Goal: Task Accomplishment & Management: Use online tool/utility

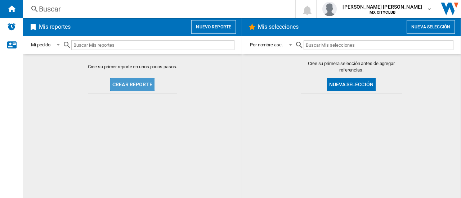
click at [140, 82] on button "Crear reporte" at bounding box center [132, 84] width 44 height 13
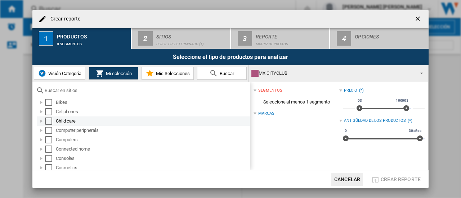
scroll to position [15, 0]
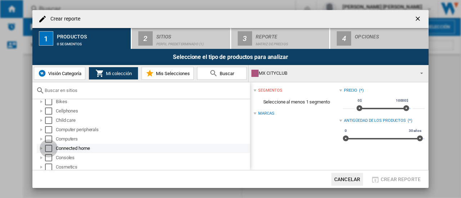
click at [48, 149] on div "Select" at bounding box center [48, 148] width 7 height 7
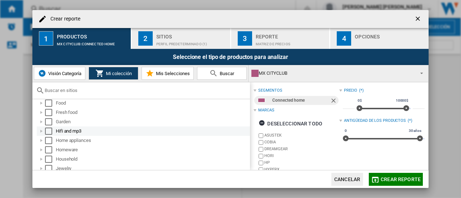
scroll to position [122, 0]
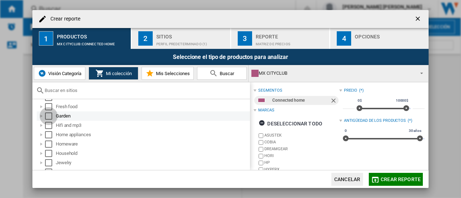
click at [48, 116] on div "Select" at bounding box center [48, 116] width 7 height 7
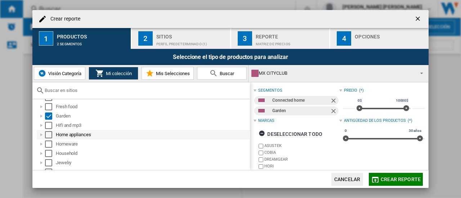
click at [48, 134] on div "Select" at bounding box center [48, 134] width 7 height 7
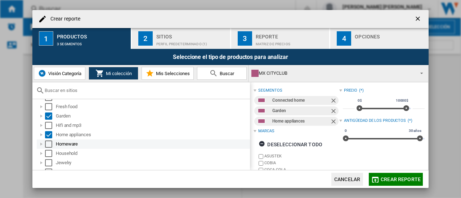
click at [48, 143] on div "Select" at bounding box center [48, 144] width 7 height 7
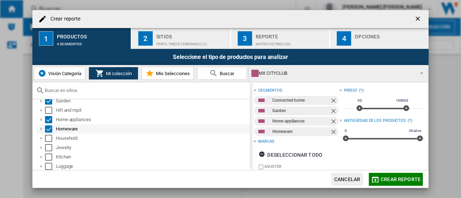
scroll to position [138, 0]
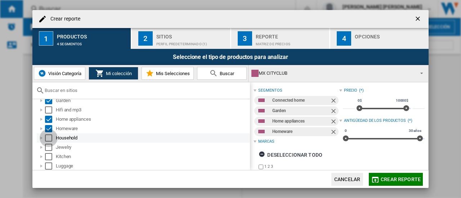
click at [49, 138] on div "Select" at bounding box center [48, 138] width 7 height 7
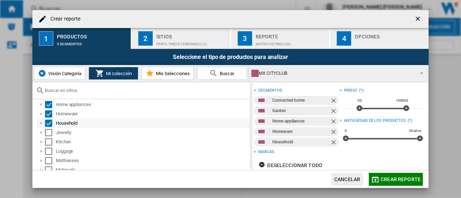
scroll to position [154, 0]
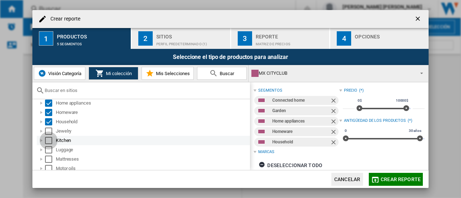
click at [48, 141] on div "Select" at bounding box center [48, 140] width 7 height 7
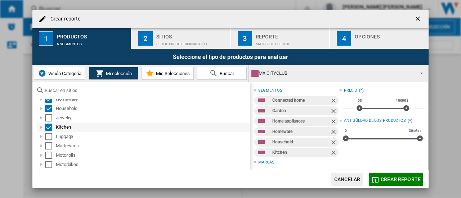
scroll to position [169, 0]
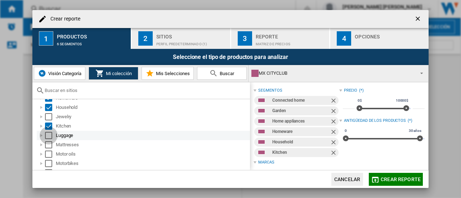
click at [48, 134] on div "Select" at bounding box center [48, 135] width 7 height 7
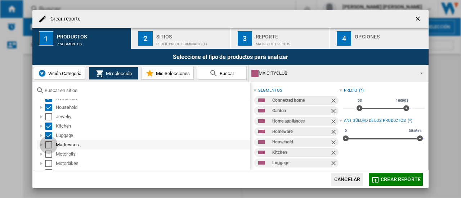
click at [50, 143] on div "Select" at bounding box center [48, 145] width 7 height 7
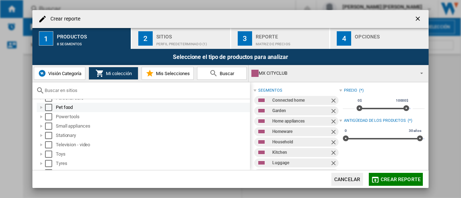
scroll to position [253, 0]
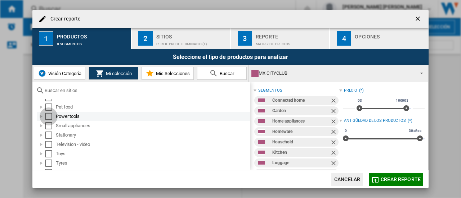
click at [47, 115] on div "Select" at bounding box center [48, 116] width 7 height 7
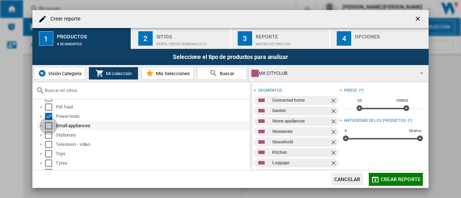
click at [48, 122] on div "Select" at bounding box center [48, 125] width 7 height 7
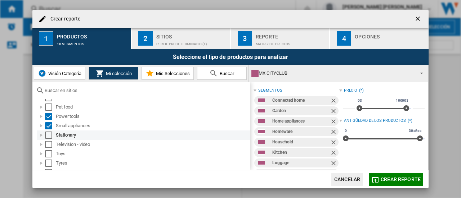
click at [49, 135] on div "Select" at bounding box center [48, 135] width 7 height 7
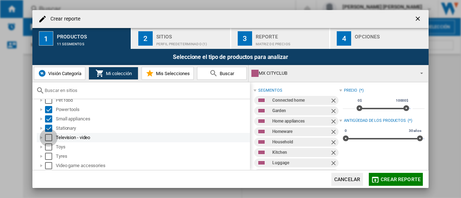
click at [48, 136] on div "Select" at bounding box center [48, 137] width 7 height 7
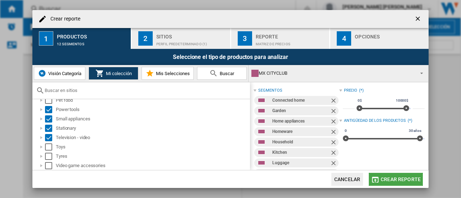
click at [401, 180] on span "Crear reporte" at bounding box center [401, 180] width 40 height 6
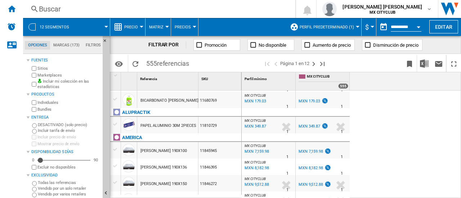
scroll to position [140, 0]
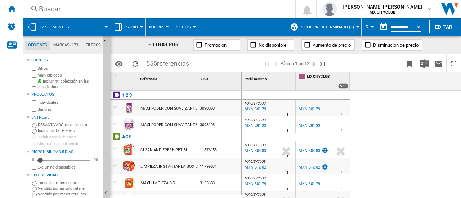
click at [321, 25] on span "Perfil predeterminado (1)" at bounding box center [327, 27] width 54 height 5
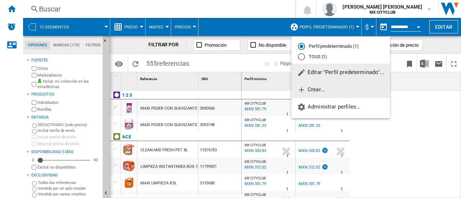
click at [317, 94] on button "Crear..." at bounding box center [340, 89] width 99 height 17
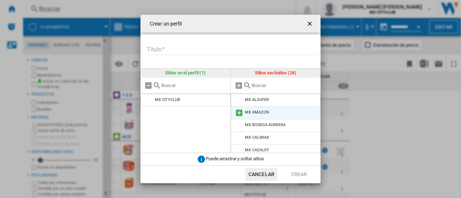
click at [237, 112] on md-icon at bounding box center [239, 113] width 9 height 9
click at [237, 113] on md-icon at bounding box center [239, 113] width 9 height 9
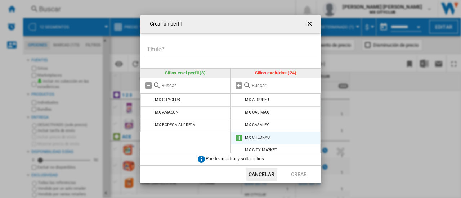
click at [238, 137] on md-icon at bounding box center [239, 138] width 9 height 9
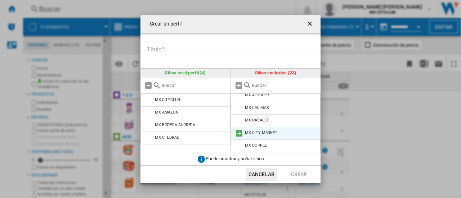
click at [237, 132] on md-icon at bounding box center [239, 133] width 9 height 9
click at [238, 134] on md-icon at bounding box center [239, 133] width 9 height 9
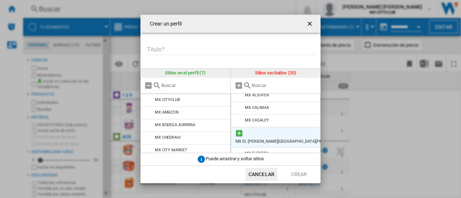
click at [238, 135] on md-icon at bounding box center [239, 133] width 9 height 9
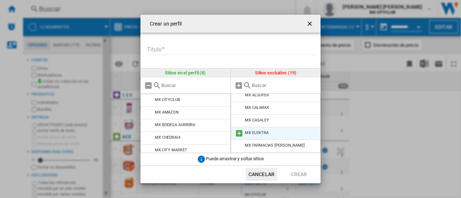
click at [238, 134] on md-icon at bounding box center [239, 133] width 9 height 9
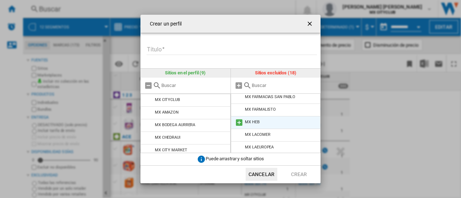
click at [238, 120] on md-icon at bounding box center [239, 123] width 9 height 9
click at [238, 125] on md-icon at bounding box center [239, 123] width 9 height 9
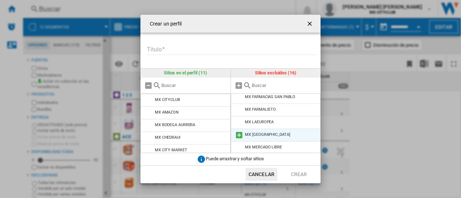
click at [238, 134] on md-icon at bounding box center [239, 135] width 9 height 9
click at [238, 137] on md-icon at bounding box center [239, 135] width 9 height 9
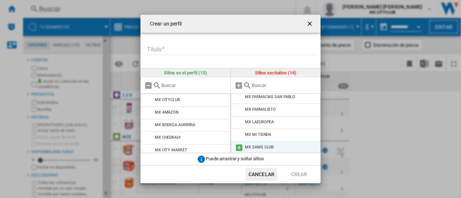
click at [239, 149] on md-icon at bounding box center [239, 148] width 9 height 9
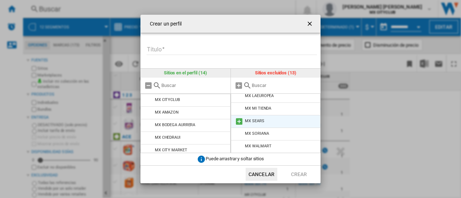
click at [238, 121] on md-icon at bounding box center [239, 121] width 9 height 9
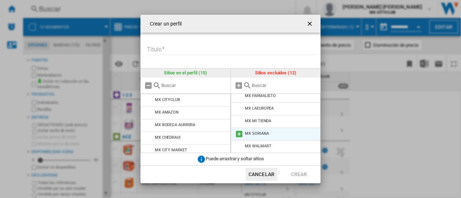
click at [237, 131] on md-icon at bounding box center [239, 134] width 9 height 9
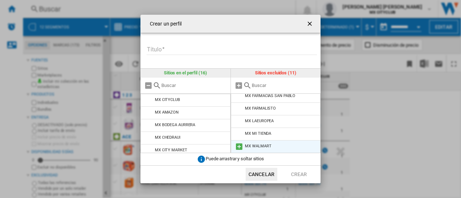
click at [237, 147] on md-icon at bounding box center [239, 147] width 9 height 9
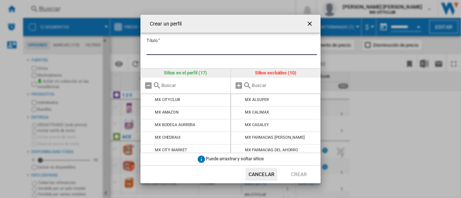
click at [194, 44] on input "Título" at bounding box center [232, 49] width 170 height 11
type input "*"
type input "*********"
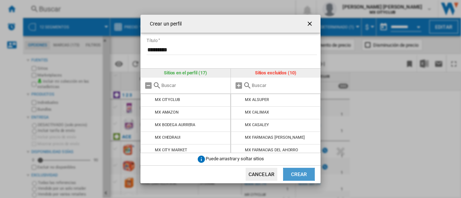
click at [294, 179] on button "Crear" at bounding box center [299, 174] width 32 height 13
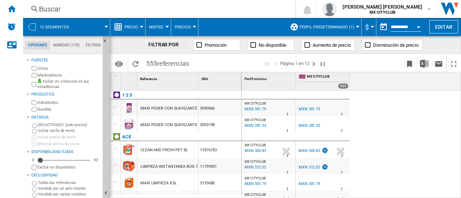
click at [321, 30] on button "Perfil predeterminado (1)" at bounding box center [329, 27] width 58 height 18
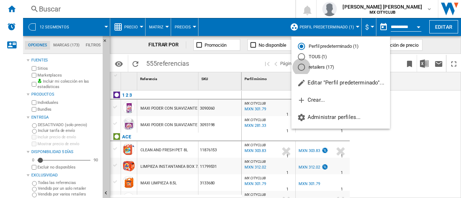
click at [302, 68] on div "retailers (17)" at bounding box center [301, 67] width 7 height 7
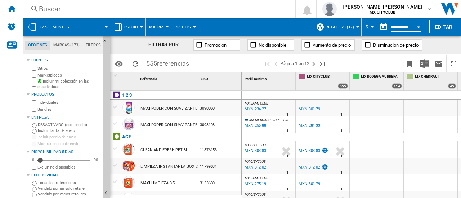
click at [342, 28] on span "retailers (17)" at bounding box center [340, 27] width 28 height 5
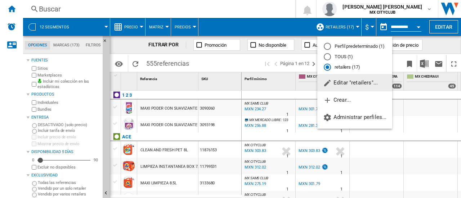
click at [340, 84] on span "Editar "retailers"..." at bounding box center [350, 83] width 55 height 6
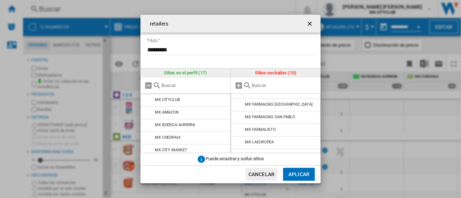
scroll to position [67, 0]
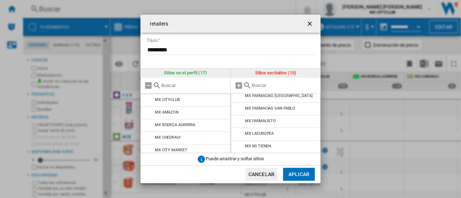
click at [310, 24] on ng-md-icon "getI18NText('BUTTONS.CLOSE_DIALOG')" at bounding box center [310, 24] width 9 height 9
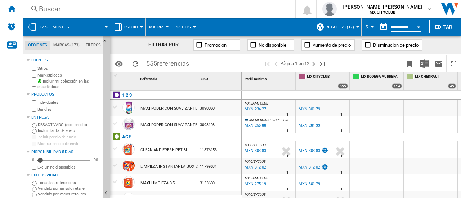
click at [356, 27] on div at bounding box center [358, 27] width 4 height 2
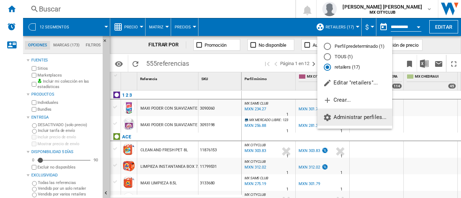
click at [357, 116] on span "Administrar perfiles..." at bounding box center [354, 117] width 63 height 6
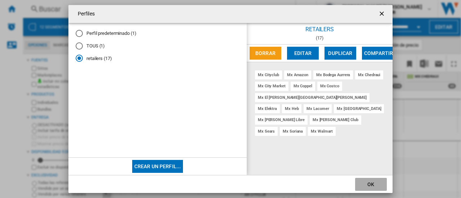
click at [370, 182] on button "OK" at bounding box center [371, 184] width 32 height 13
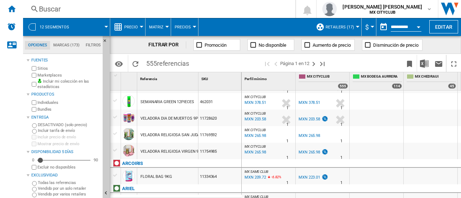
scroll to position [3, 0]
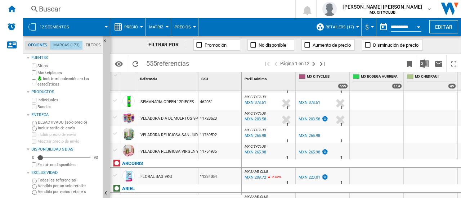
click at [69, 48] on md-tab-item "Marcas (173)" at bounding box center [66, 45] width 32 height 9
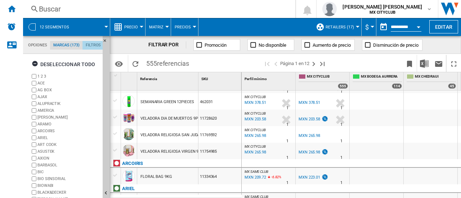
click at [85, 47] on md-tab-item "Filtros" at bounding box center [93, 45] width 22 height 9
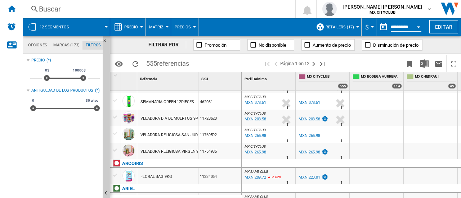
scroll to position [47, 0]
click at [35, 48] on md-tab-item "Opciones" at bounding box center [37, 45] width 25 height 9
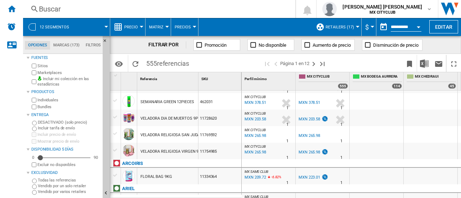
scroll to position [0, 0]
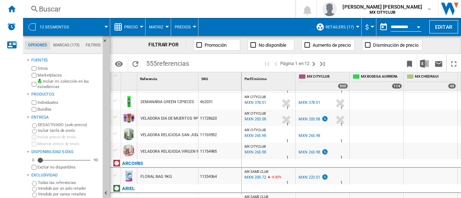
click at [37, 23] on div "12 segmentos" at bounding box center [67, 27] width 80 height 18
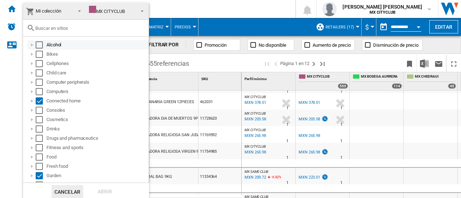
click at [41, 44] on div "Select" at bounding box center [39, 44] width 7 height 7
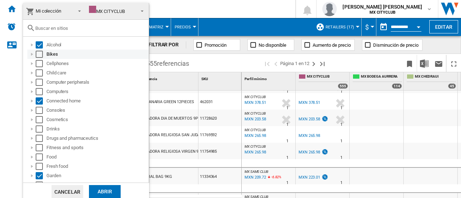
click at [43, 58] on div "Bikes" at bounding box center [87, 54] width 121 height 9
click at [37, 65] on div "Select" at bounding box center [39, 63] width 7 height 7
click at [38, 54] on div "Select" at bounding box center [39, 54] width 7 height 7
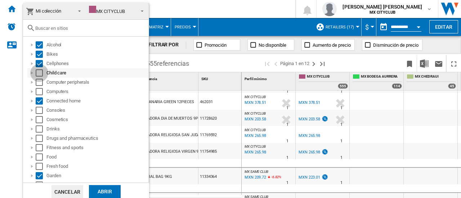
click at [42, 75] on div "Select" at bounding box center [39, 73] width 7 height 7
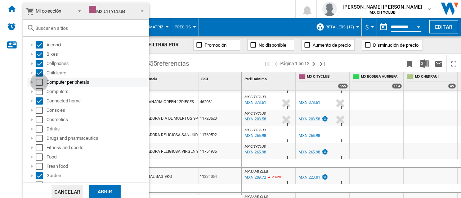
click at [41, 82] on div "Select" at bounding box center [39, 82] width 7 height 7
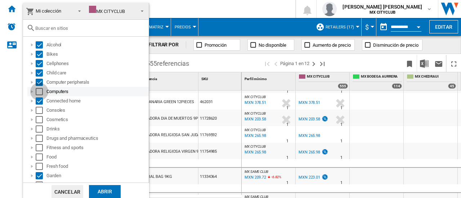
click at [39, 90] on div "Select" at bounding box center [39, 91] width 7 height 7
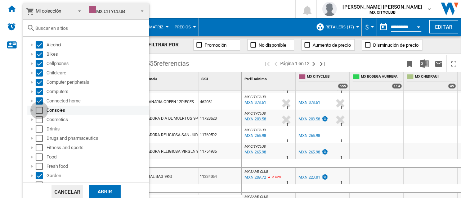
click at [40, 107] on div "Select" at bounding box center [39, 110] width 7 height 7
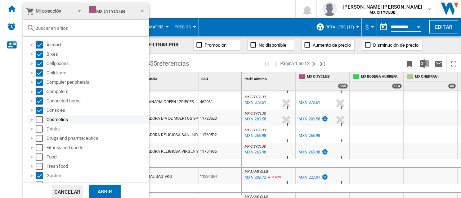
click at [40, 117] on div "Select" at bounding box center [39, 119] width 7 height 7
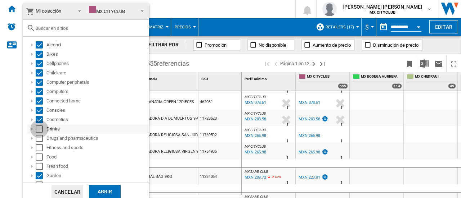
click at [40, 126] on div "Select" at bounding box center [39, 129] width 7 height 7
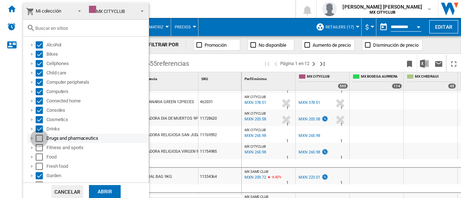
click at [37, 139] on div "Select" at bounding box center [39, 138] width 7 height 7
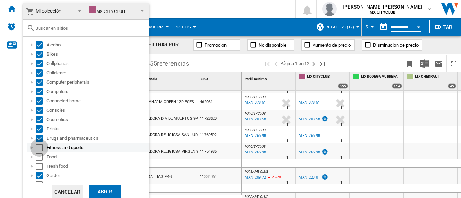
click at [38, 151] on div "Select" at bounding box center [39, 147] width 7 height 7
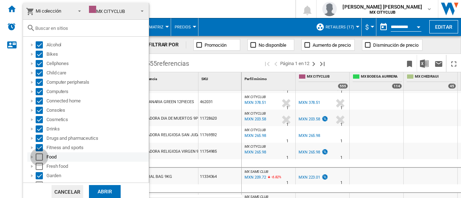
click at [39, 160] on div "Select" at bounding box center [39, 157] width 7 height 7
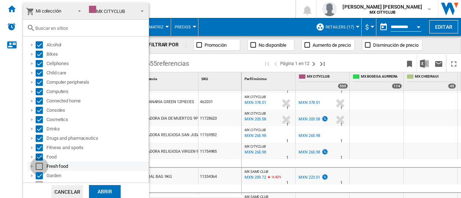
click at [39, 165] on div "Select" at bounding box center [39, 166] width 7 height 7
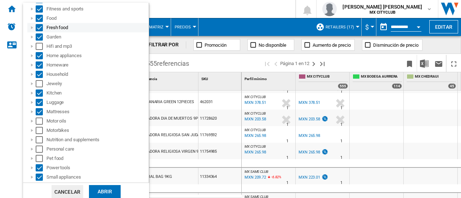
scroll to position [144, 0]
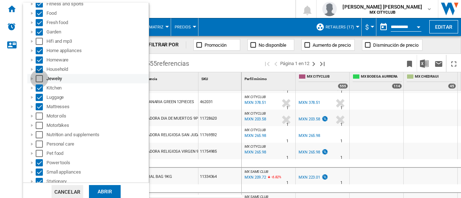
click at [40, 79] on div "Select" at bounding box center [39, 78] width 7 height 7
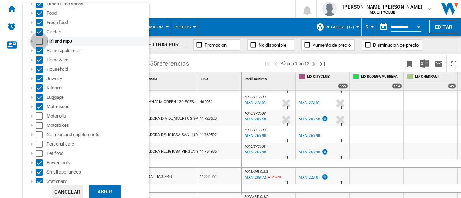
click at [37, 41] on div "Select" at bounding box center [39, 41] width 7 height 7
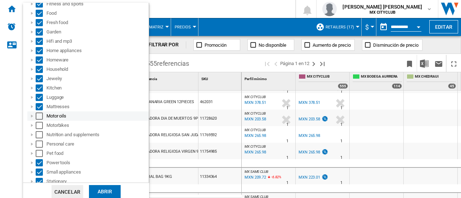
click at [37, 119] on div "Select" at bounding box center [39, 116] width 7 height 7
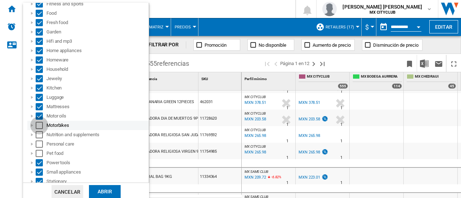
click at [40, 129] on div "Select" at bounding box center [39, 125] width 7 height 7
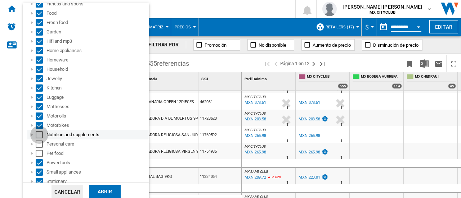
click at [40, 136] on div "Select" at bounding box center [39, 134] width 7 height 7
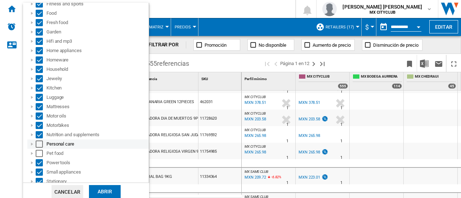
click at [40, 143] on div "Select" at bounding box center [39, 144] width 7 height 7
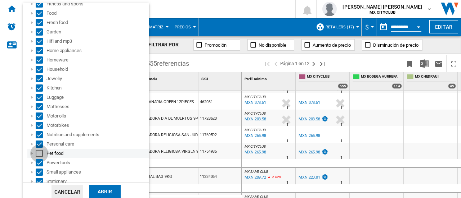
click at [40, 151] on div "Select" at bounding box center [39, 153] width 7 height 7
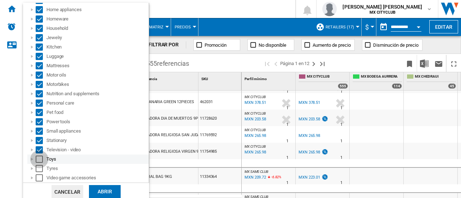
click at [39, 159] on div "Select" at bounding box center [39, 159] width 7 height 7
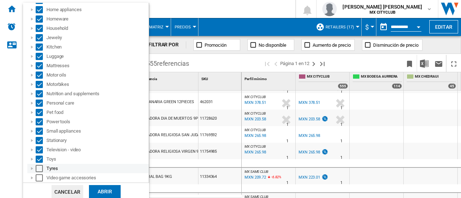
click at [40, 167] on div "Select" at bounding box center [39, 168] width 7 height 7
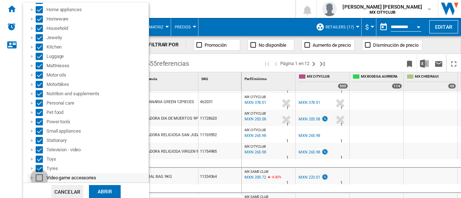
click at [41, 177] on div "Select" at bounding box center [39, 178] width 7 height 7
click at [104, 193] on div "Abrir" at bounding box center [105, 192] width 32 height 13
